Goal: Information Seeking & Learning: Understand process/instructions

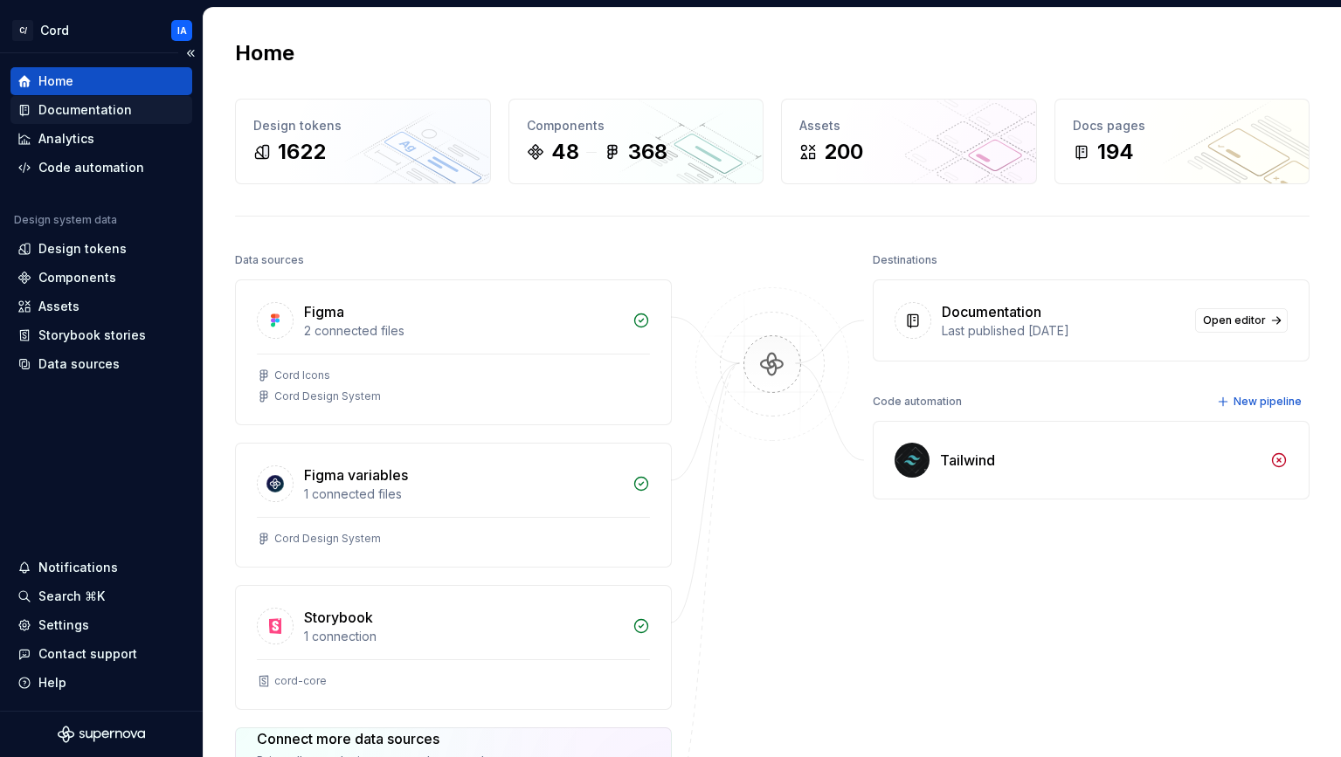
click at [86, 111] on div "Documentation" at bounding box center [84, 109] width 93 height 17
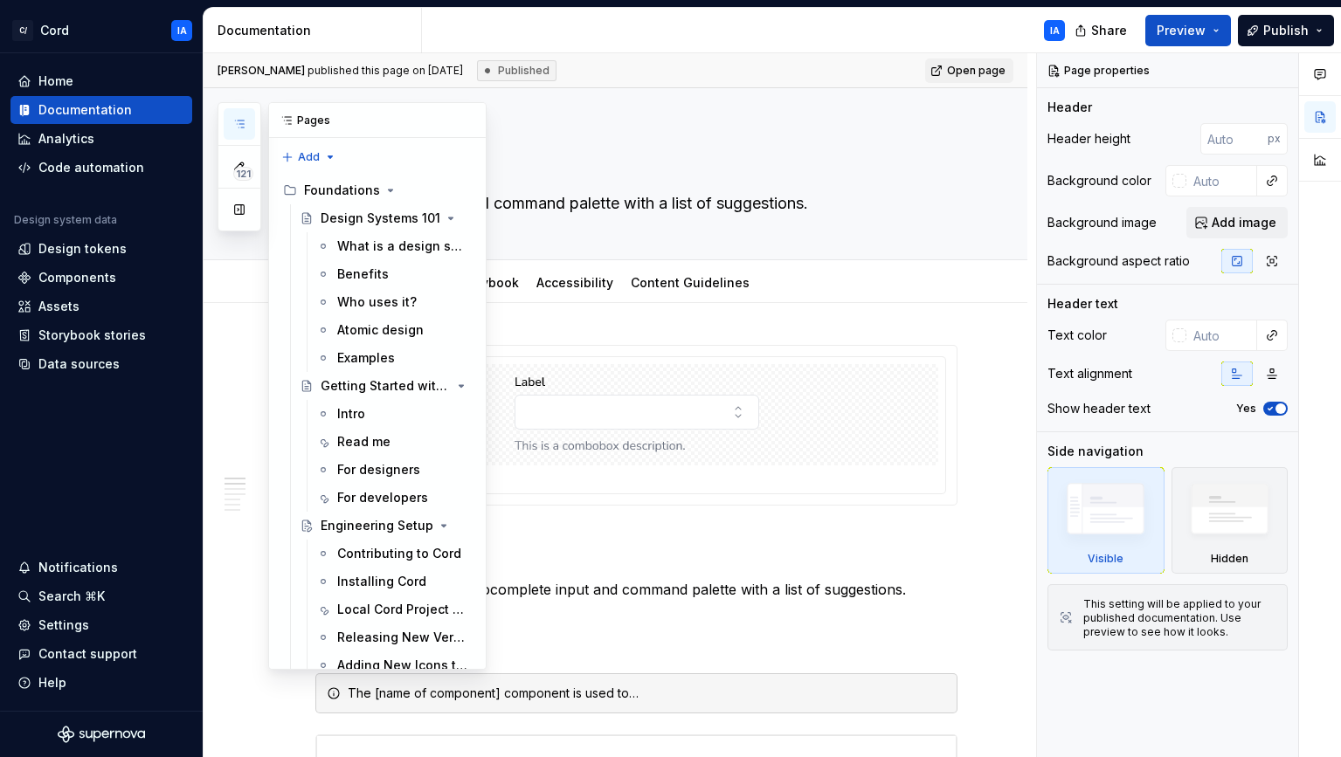
click at [234, 121] on icon "button" at bounding box center [239, 124] width 14 height 14
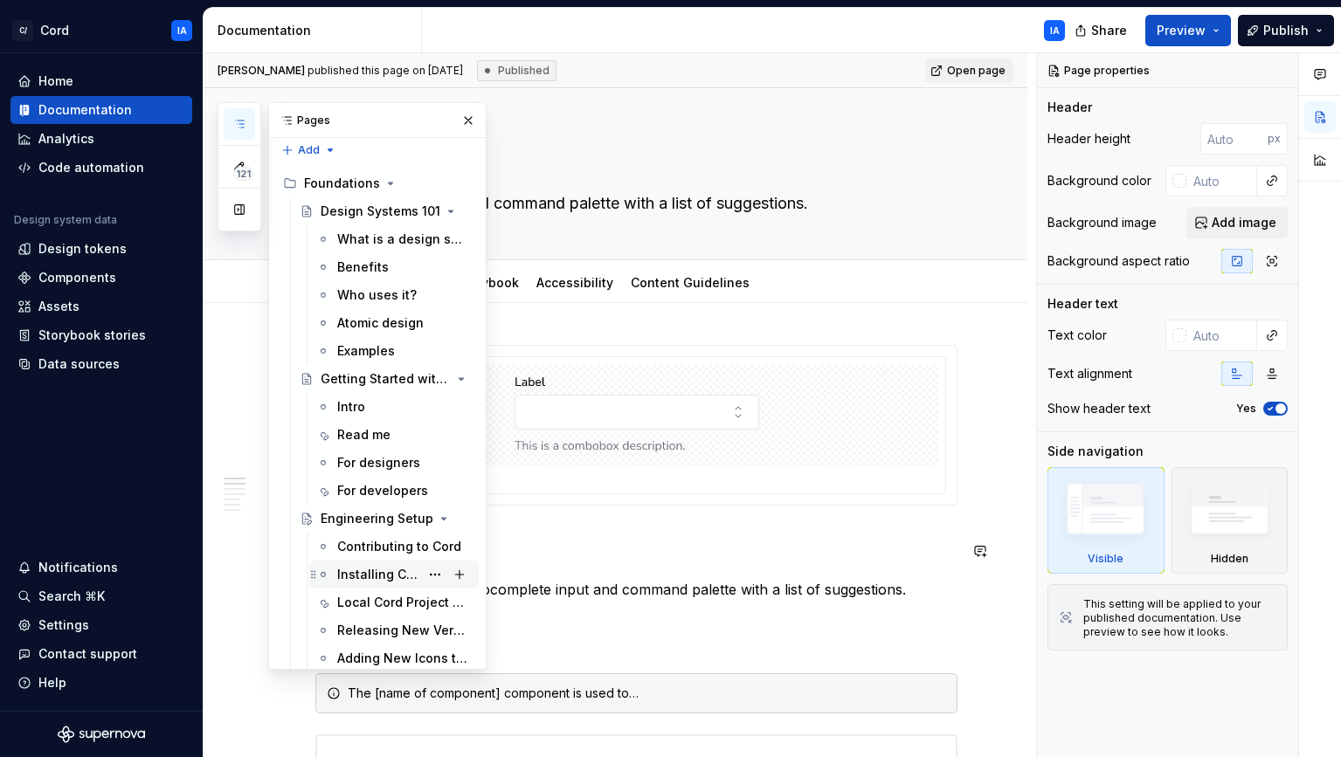
scroll to position [18, 0]
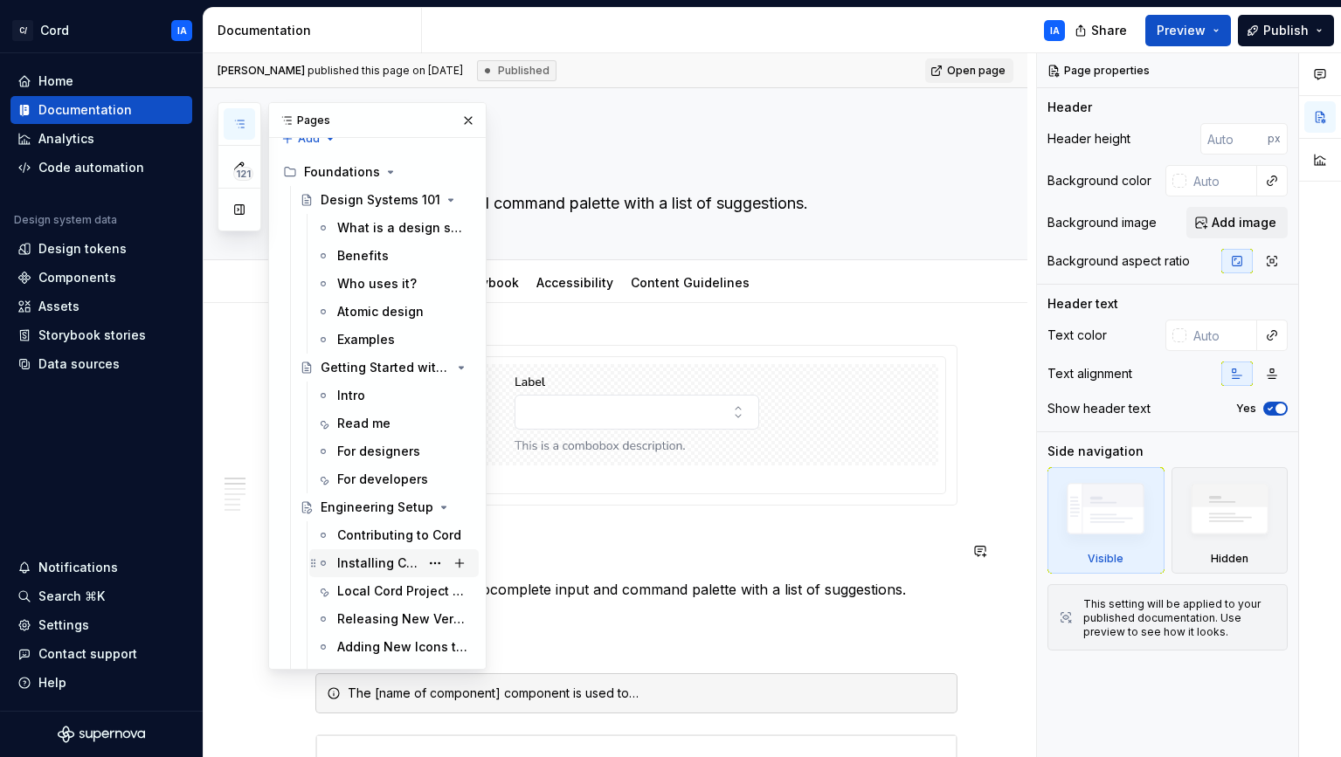
click at [363, 565] on div "Installing Cord" at bounding box center [378, 563] width 82 height 17
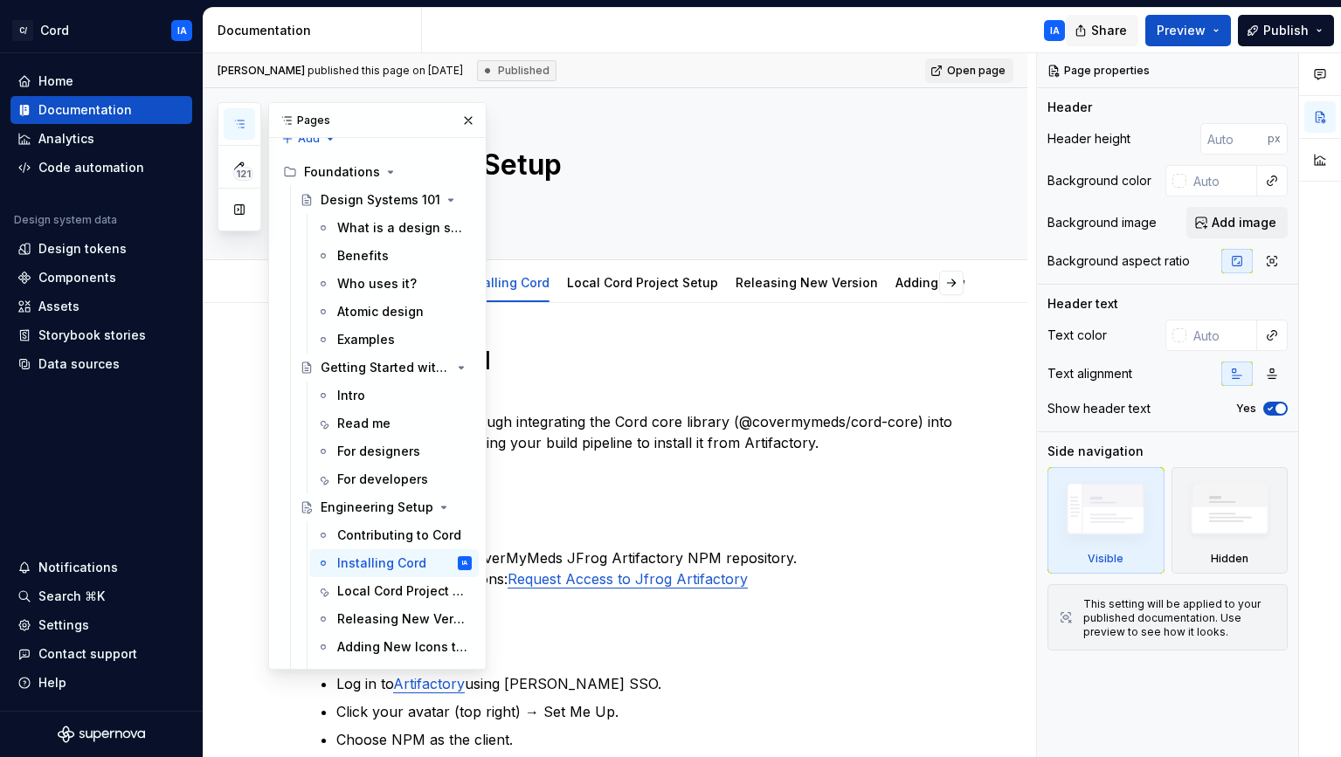
click at [1088, 29] on button "Share" at bounding box center [1102, 30] width 73 height 31
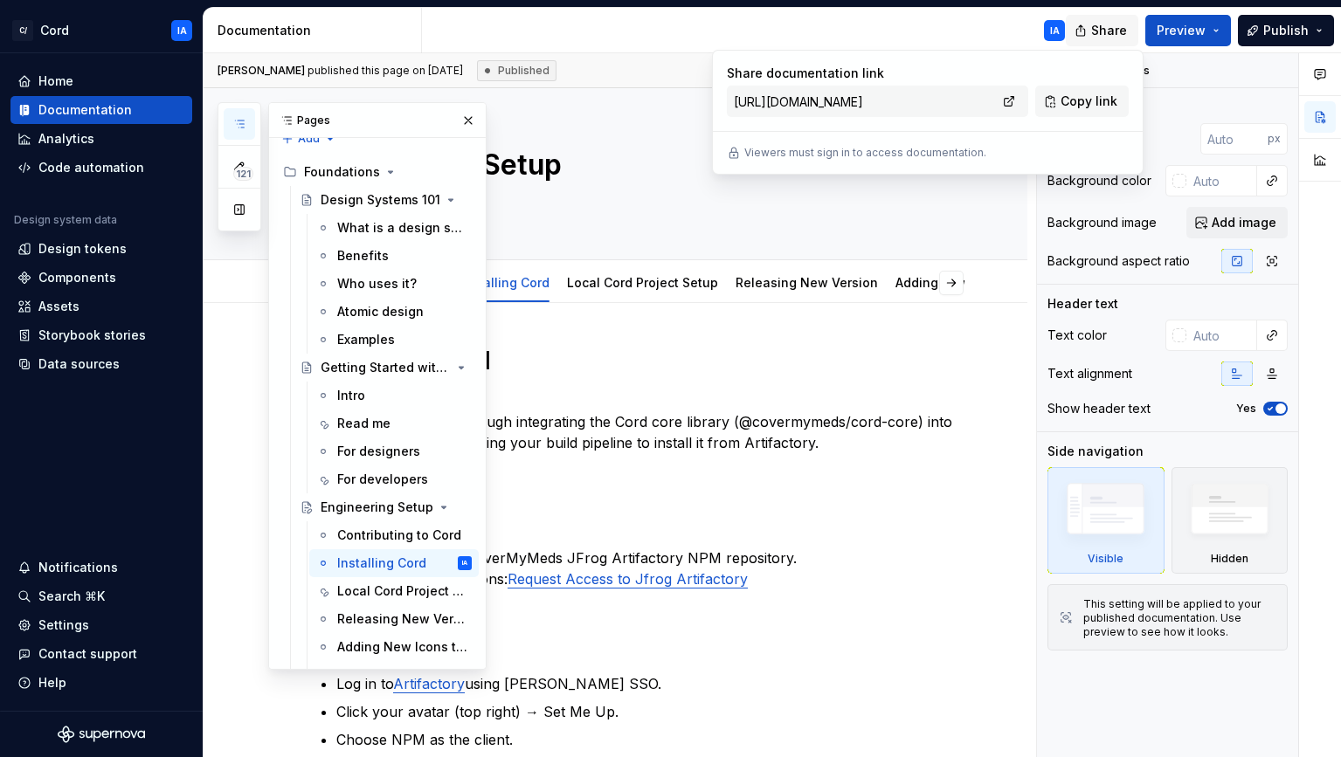
click at [1094, 27] on button "Share" at bounding box center [1102, 30] width 73 height 31
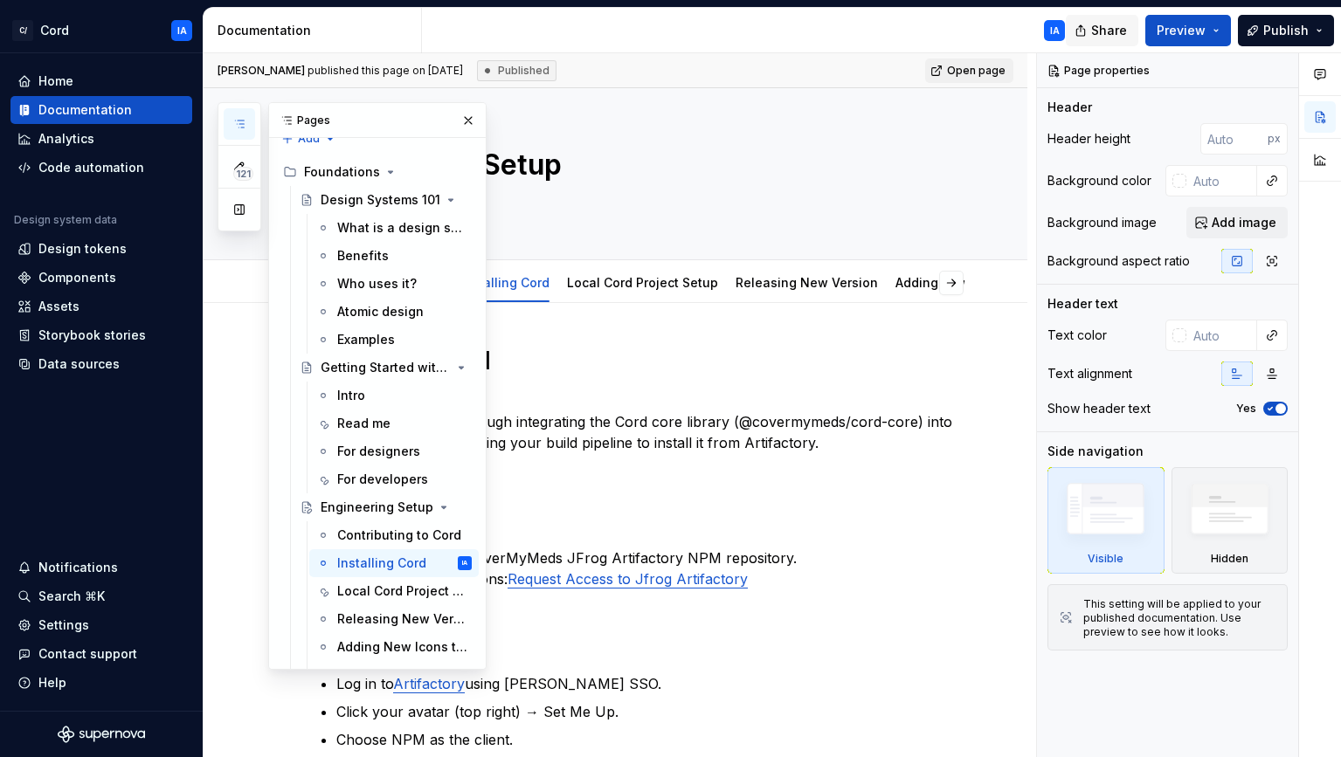
click at [1116, 24] on span "Share" at bounding box center [1109, 30] width 36 height 17
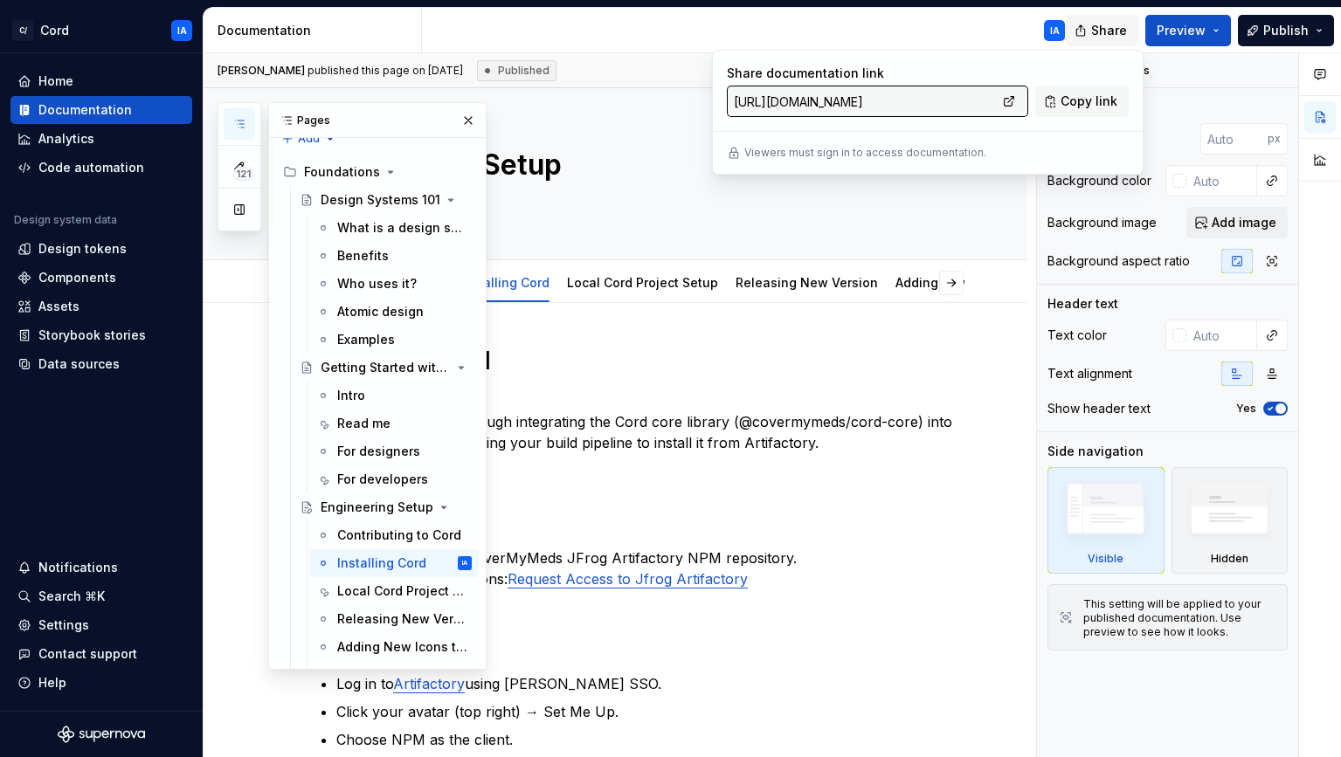
click at [1116, 24] on span "Share" at bounding box center [1109, 30] width 36 height 17
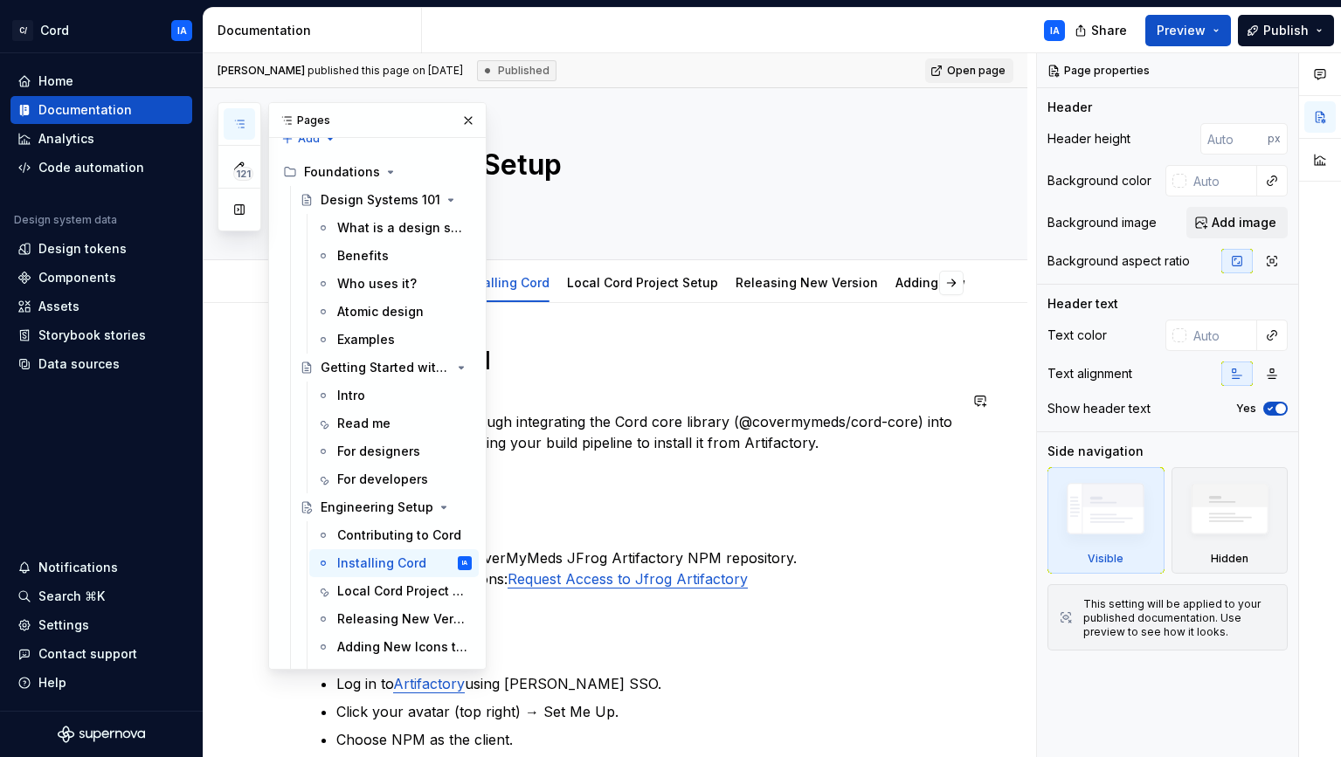
click at [229, 402] on div "121 Pages Add Accessibility guide for tree Page tree. Navigate the tree with th…" at bounding box center [352, 386] width 269 height 568
click at [456, 115] on button "button" at bounding box center [468, 120] width 24 height 24
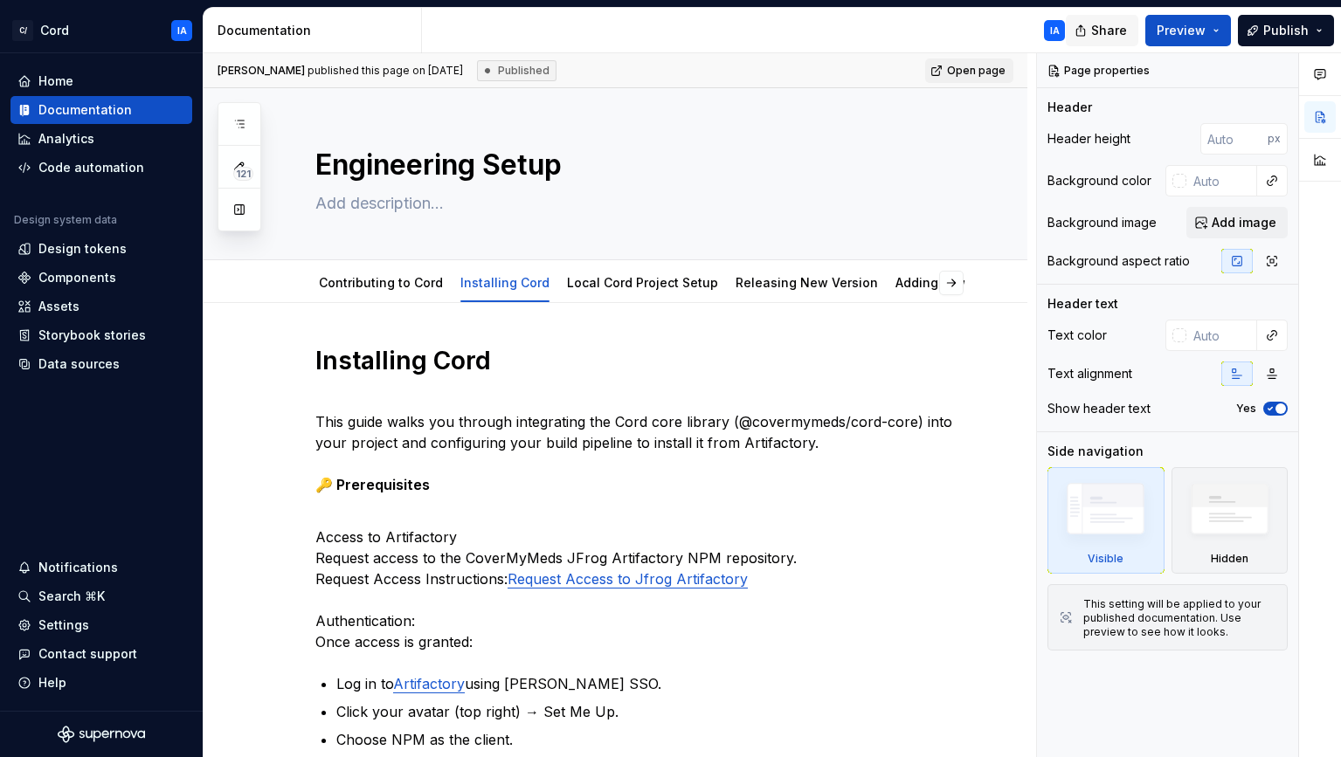
click at [1102, 31] on span "Share" at bounding box center [1109, 30] width 36 height 17
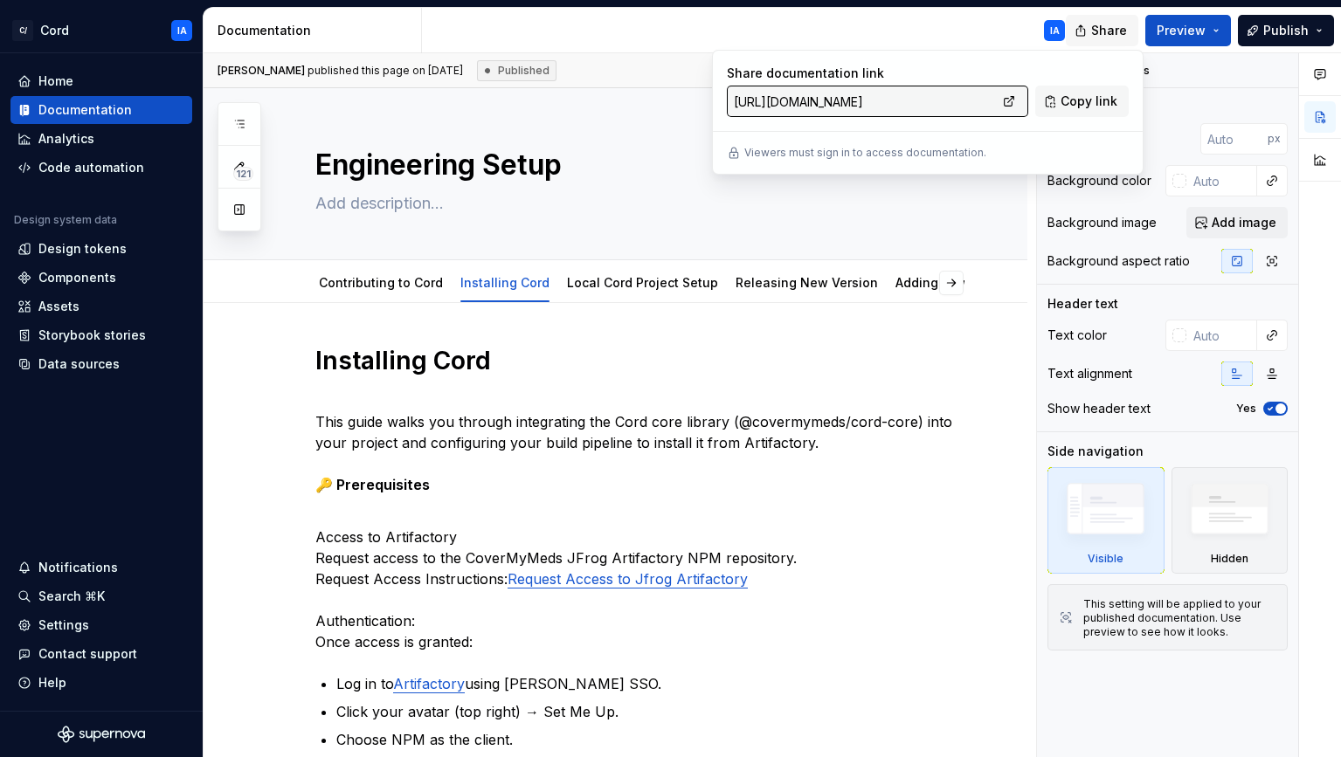
drag, startPoint x: 1102, startPoint y: 31, endPoint x: 1110, endPoint y: 32, distance: 8.8
click at [1101, 31] on span "Share" at bounding box center [1109, 30] width 36 height 17
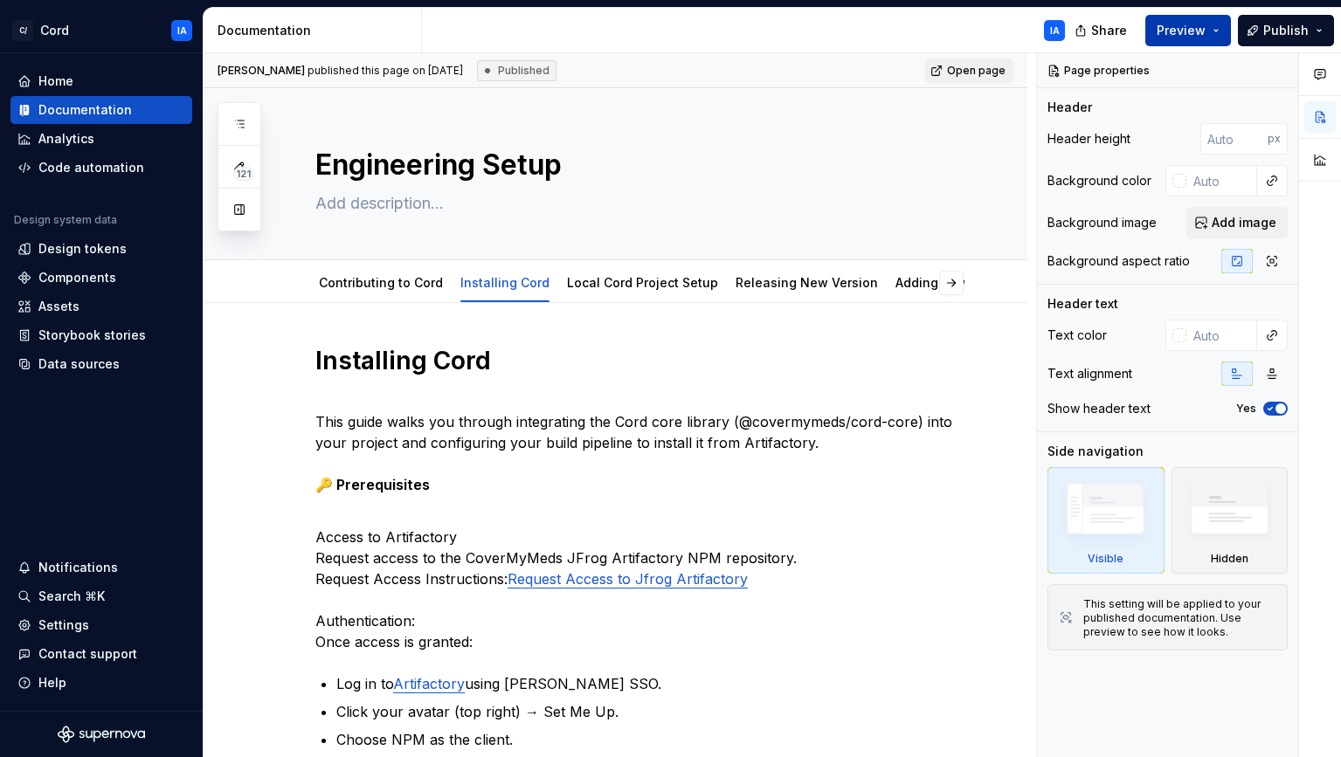
click at [1209, 32] on button "Preview" at bounding box center [1188, 30] width 86 height 31
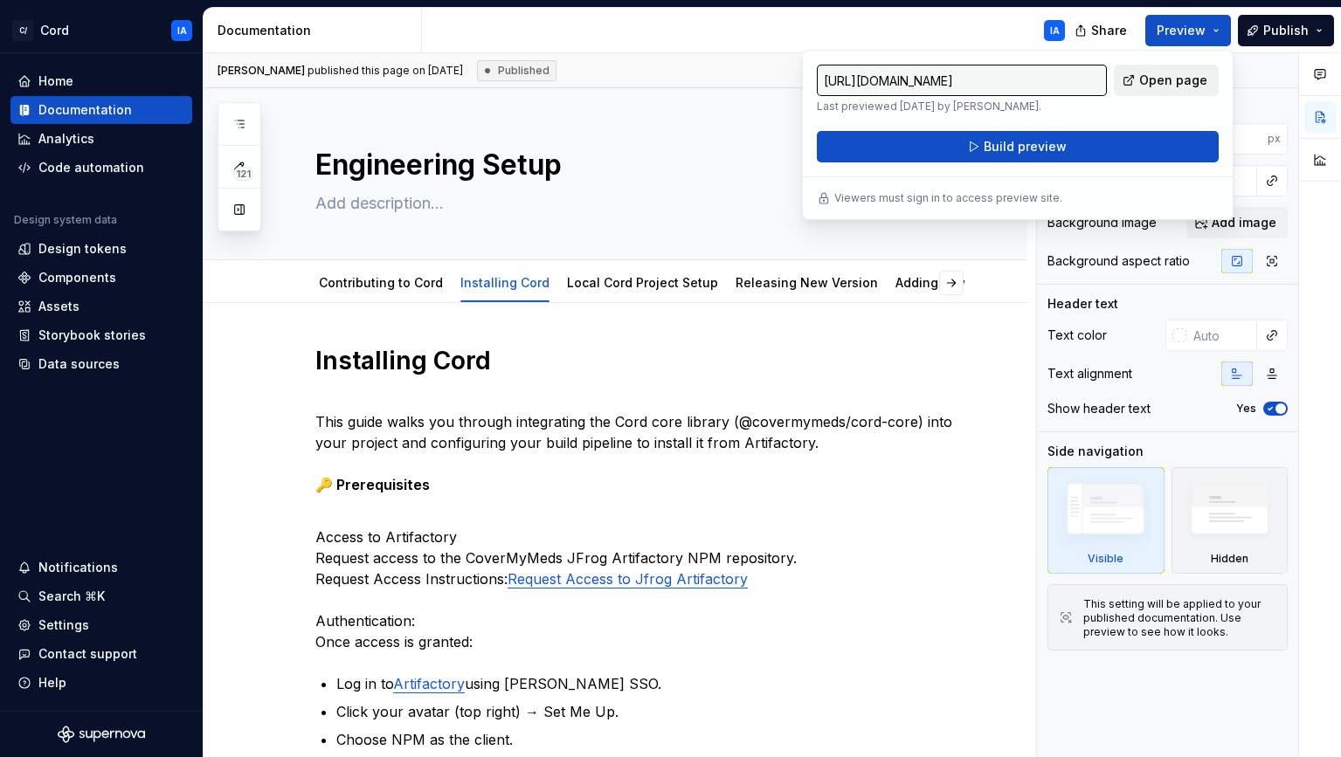
click at [1164, 79] on span "Open page" at bounding box center [1173, 80] width 68 height 17
type textarea "*"
